Goal: Task Accomplishment & Management: Use online tool/utility

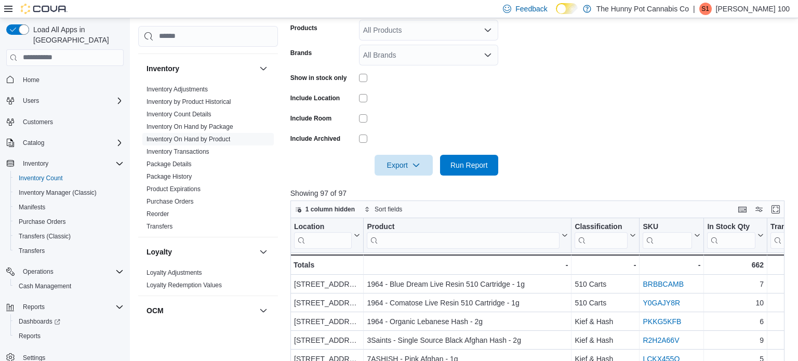
scroll to position [282, 0]
click at [485, 162] on span "Run Report" at bounding box center [469, 165] width 37 height 10
click at [402, 165] on span "Export" at bounding box center [404, 165] width 46 height 21
click at [400, 190] on span "Export to Excel" at bounding box center [405, 186] width 47 height 8
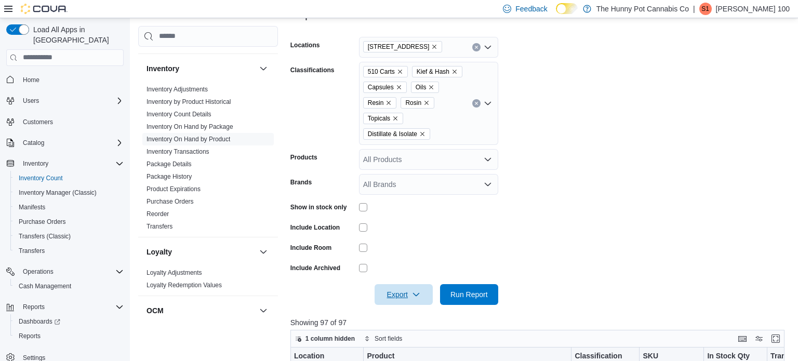
scroll to position [71, 0]
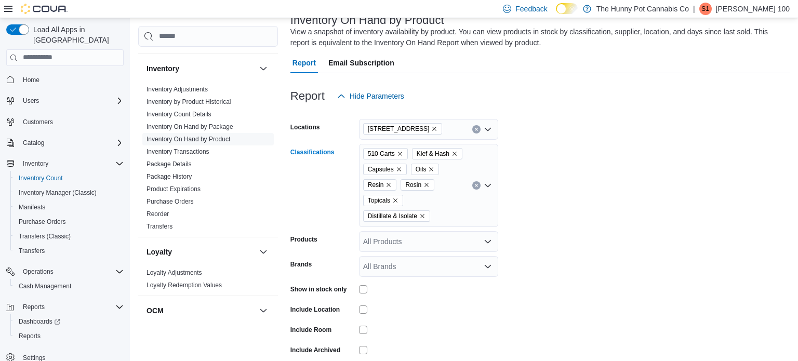
click at [451, 196] on div "510 Carts Kief & Hash Capsules Oils Resin Rosin Topicals Distillate & Isolate" at bounding box center [428, 185] width 139 height 83
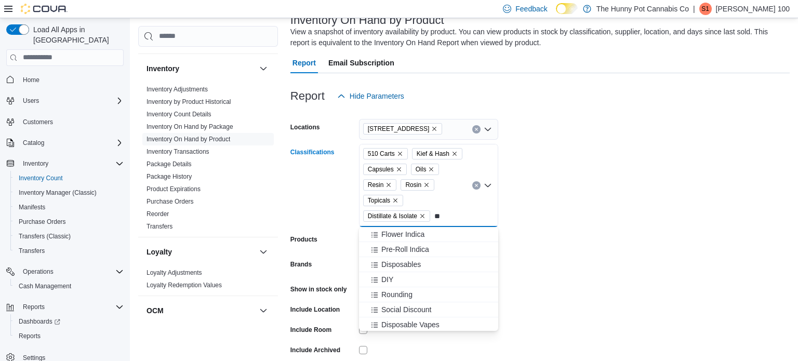
type input "***"
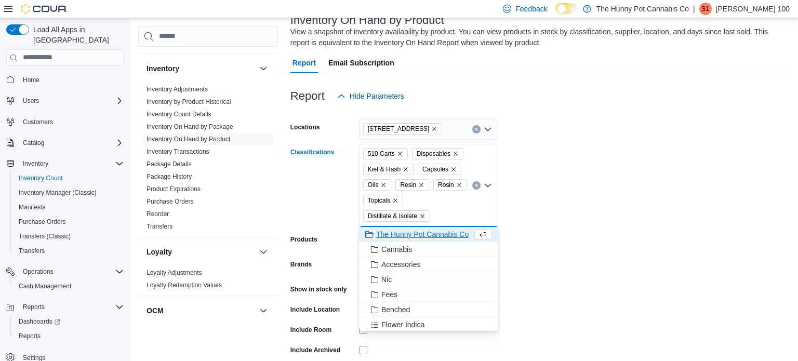
click at [580, 172] on form "Locations [STREET_ADDRESS] Carts Disposables Kief & Hash Capsules Oils Resin Ro…" at bounding box center [540, 247] width 499 height 281
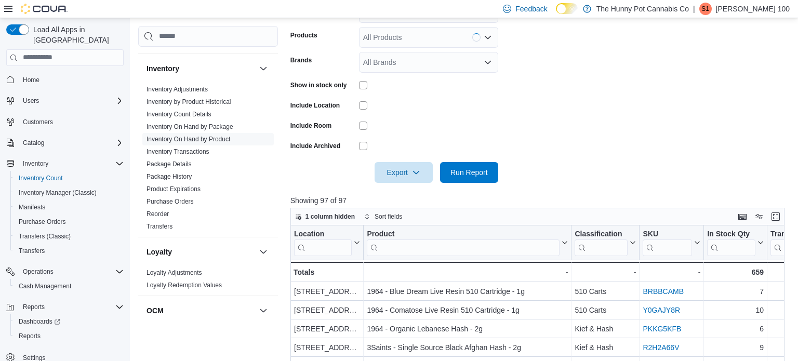
scroll to position [285, 0]
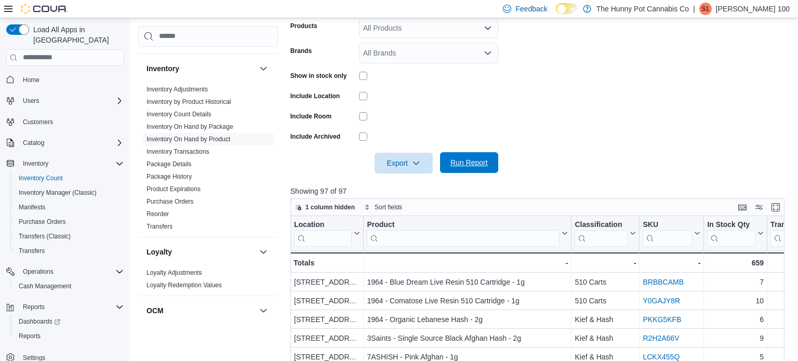
click at [482, 164] on span "Run Report" at bounding box center [469, 162] width 37 height 10
click at [395, 166] on span "Export" at bounding box center [404, 162] width 46 height 21
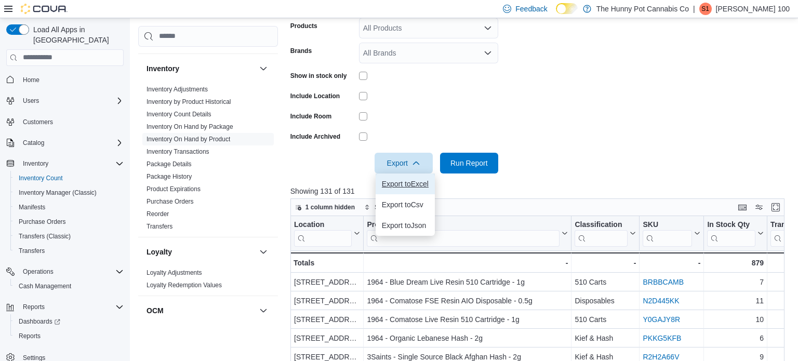
click at [393, 177] on button "Export to Excel" at bounding box center [405, 184] width 59 height 21
